Goal: Task Accomplishment & Management: Manage account settings

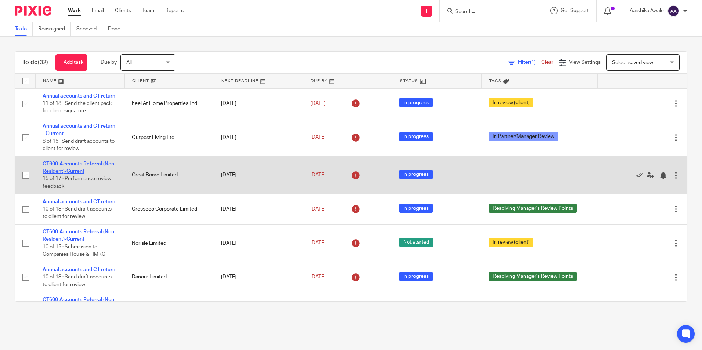
click at [51, 173] on link "CT600-Accounts Referral (Non-Resident)-Current" at bounding box center [79, 168] width 73 height 12
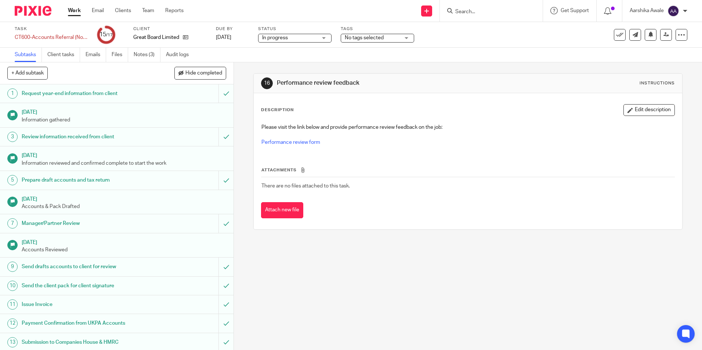
scroll to position [83, 0]
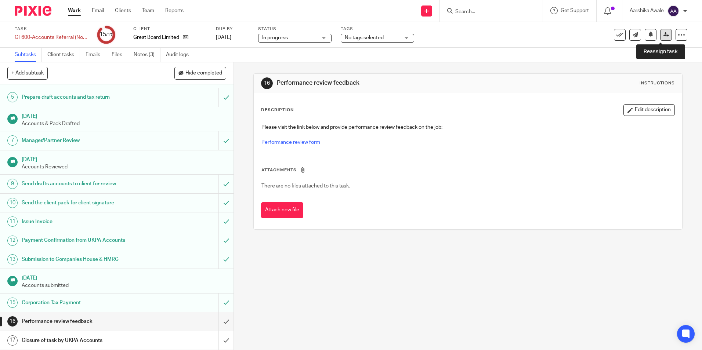
click at [662, 31] on link at bounding box center [667, 35] width 12 height 12
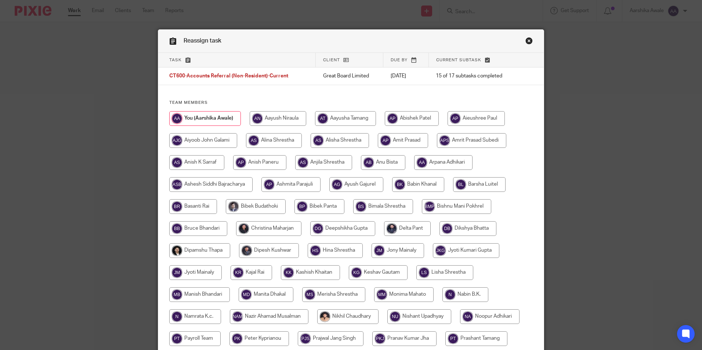
scroll to position [37, 0]
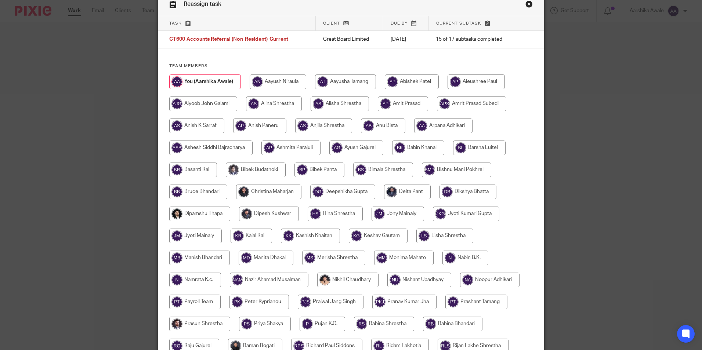
click at [313, 100] on input "radio" at bounding box center [340, 104] width 58 height 15
radio input "true"
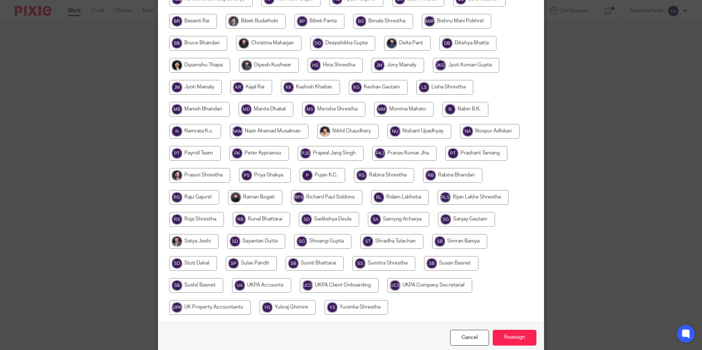
scroll to position [218, 0]
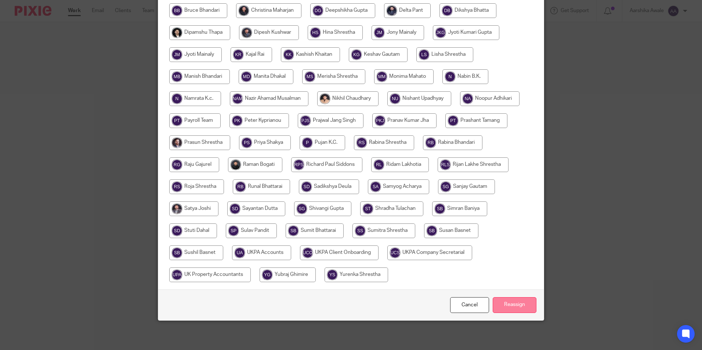
click at [502, 304] on input "Reassign" at bounding box center [515, 306] width 44 height 16
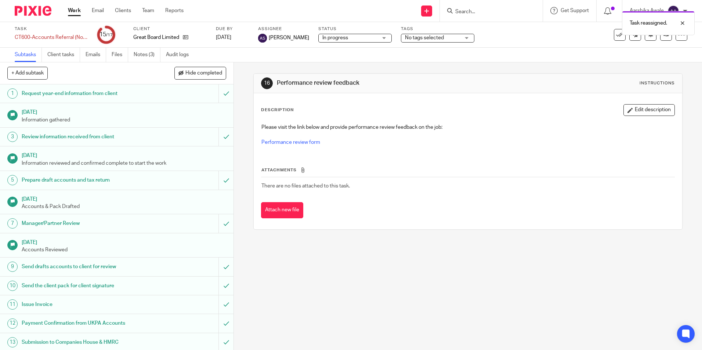
click at [32, 15] on img at bounding box center [33, 11] width 37 height 10
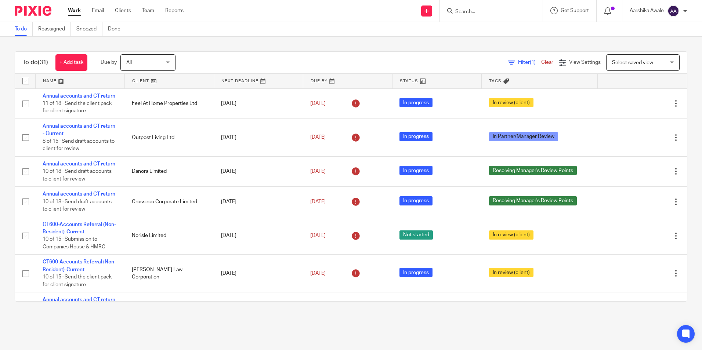
click at [137, 331] on main "To do Reassigned Snoozed Done To do (31) + Add task Due by All All Today Tomorr…" at bounding box center [351, 175] width 702 height 350
click at [453, 13] on div at bounding box center [490, 10] width 86 height 9
click at [464, 11] on input "Search" at bounding box center [488, 12] width 66 height 7
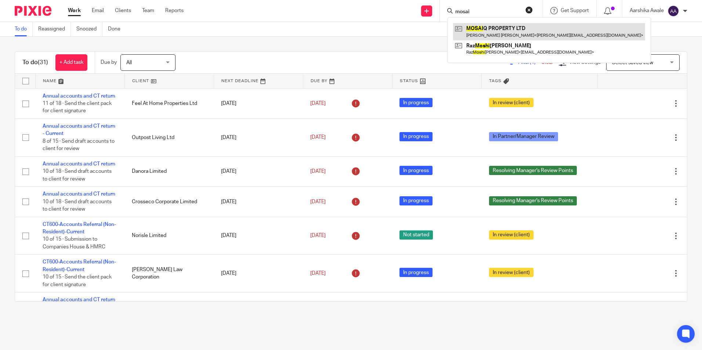
type input "mosai"
click at [508, 36] on link at bounding box center [549, 31] width 192 height 17
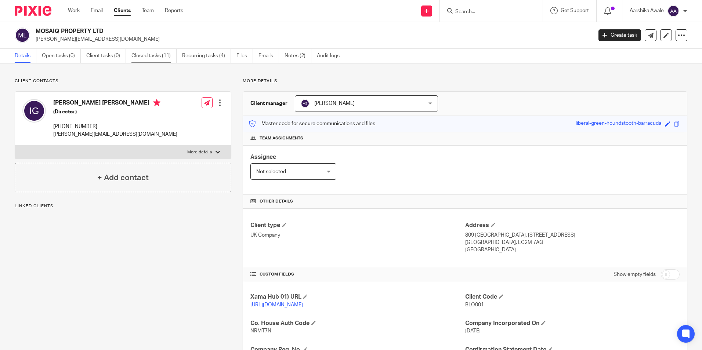
click at [155, 57] on link "Closed tasks (11)" at bounding box center [154, 56] width 45 height 14
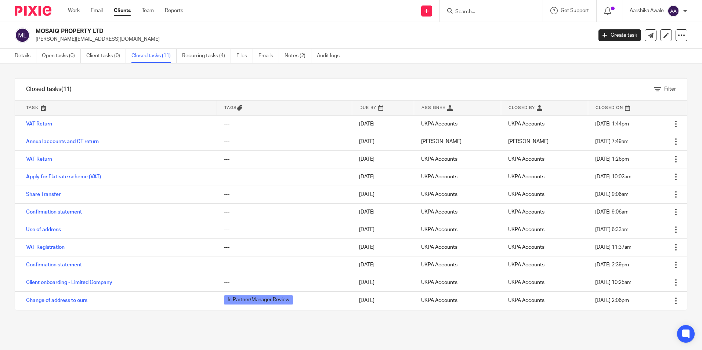
click at [32, 6] on img at bounding box center [33, 11] width 37 height 10
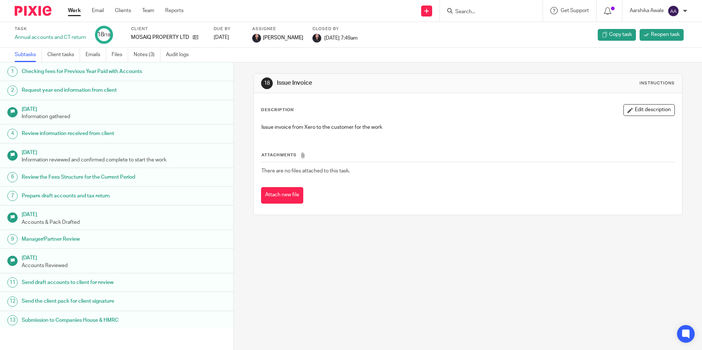
scroll to position [102, 0]
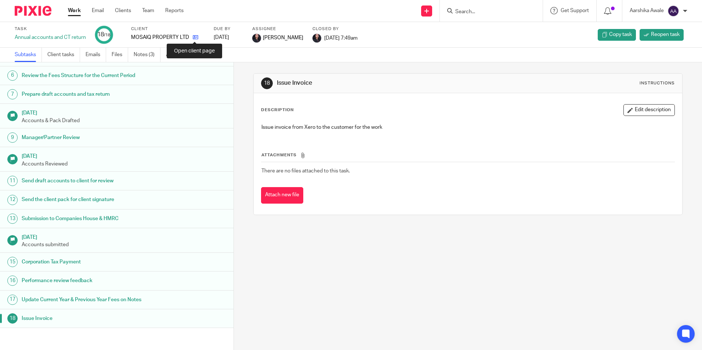
click at [194, 39] on icon at bounding box center [196, 38] width 6 height 6
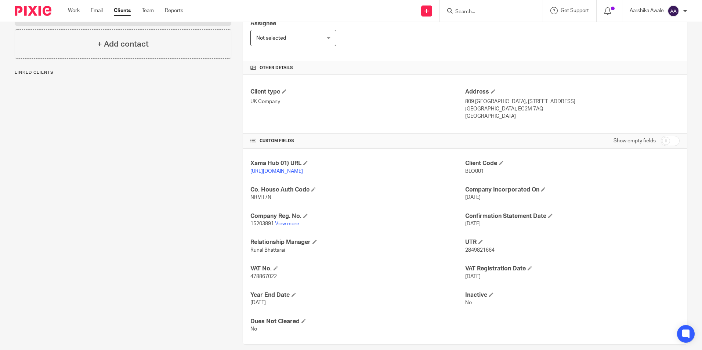
scroll to position [150, 0]
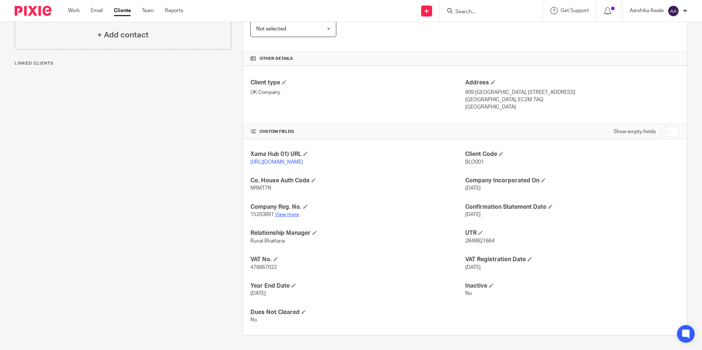
click at [283, 216] on link "View more" at bounding box center [287, 214] width 24 height 5
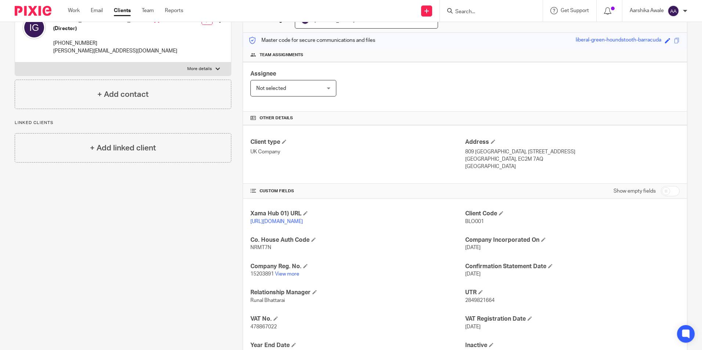
scroll to position [3, 0]
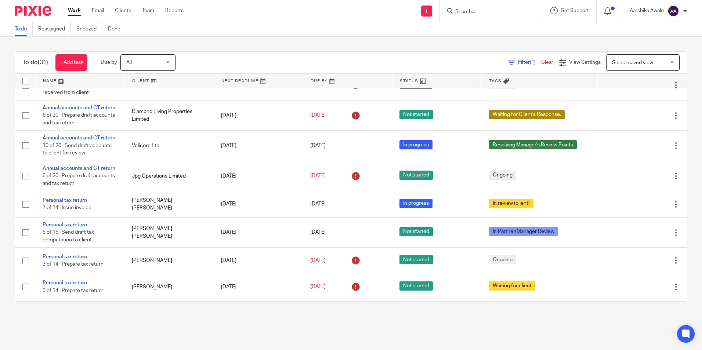
scroll to position [588, 0]
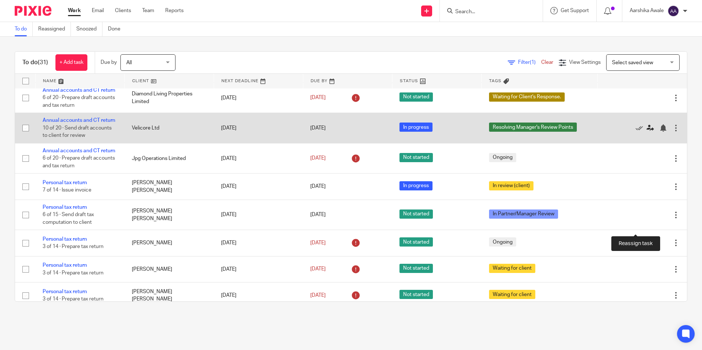
click at [647, 132] on icon at bounding box center [650, 128] width 7 height 7
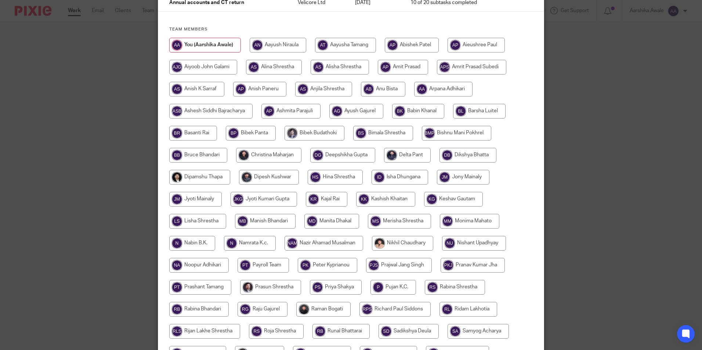
click at [268, 153] on input "radio" at bounding box center [268, 155] width 65 height 15
radio input "true"
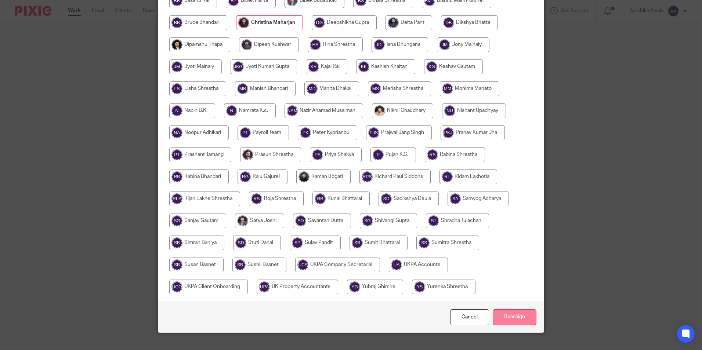
scroll to position [218, 0]
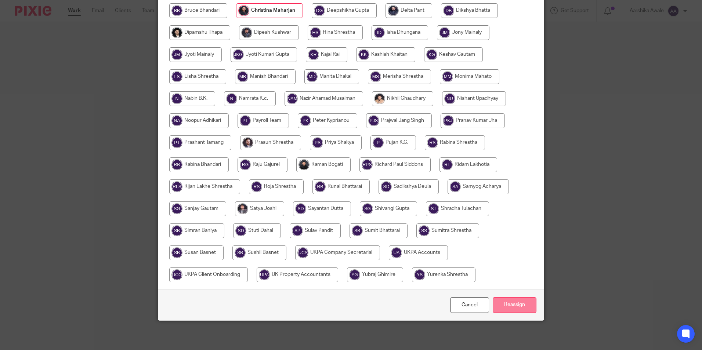
click at [522, 304] on input "Reassign" at bounding box center [515, 306] width 44 height 16
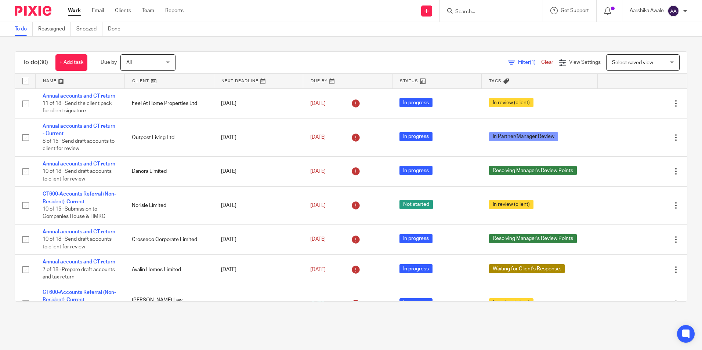
click at [639, 324] on main "To do Reassigned Snoozed Done To do (30) + Add task Due by All All [DATE] [DATE…" at bounding box center [351, 175] width 702 height 350
click at [288, 48] on div "To do (30) + Add task Due by All All [DATE] [DATE] This week Next week This mon…" at bounding box center [351, 177] width 702 height 280
click at [678, 164] on div "To do (30) + Add task Due by All All Today Tomorrow This week Next week This mo…" at bounding box center [351, 177] width 702 height 280
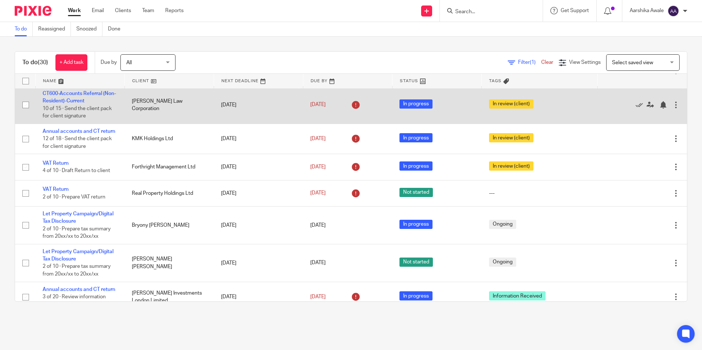
drag, startPoint x: 676, startPoint y: 155, endPoint x: 667, endPoint y: 119, distance: 36.9
click at [667, 119] on div "To do (30) + Add task Due by All All Today Tomorrow This week Next week This mo…" at bounding box center [351, 176] width 673 height 251
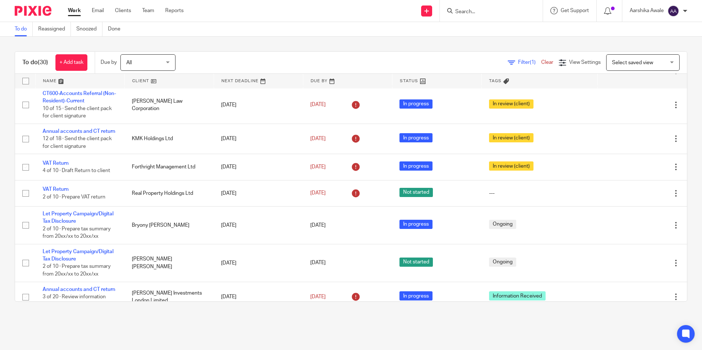
scroll to position [0, 0]
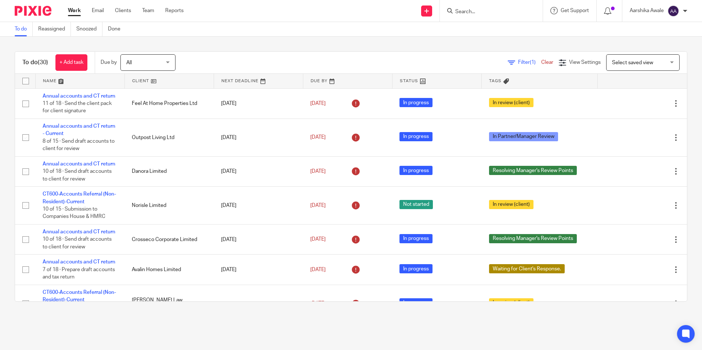
click at [678, 62] on div "To do (30) + Add task Due by All All Today Tomorrow This week Next week This mo…" at bounding box center [351, 177] width 702 height 280
